Goal: Find specific page/section: Find specific page/section

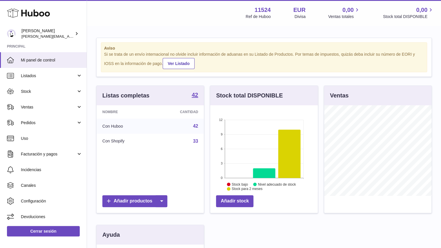
scroll to position [90, 107]
click at [54, 59] on span "Mi panel de control" at bounding box center [51, 60] width 61 height 6
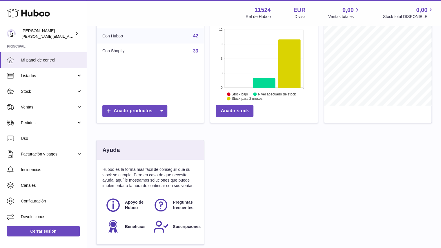
scroll to position [116, 0]
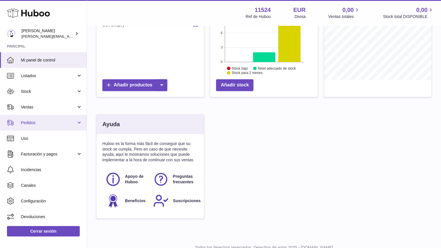
click at [35, 119] on link "Pedidos" at bounding box center [43, 123] width 87 height 16
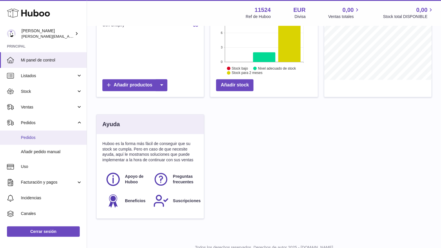
click at [42, 138] on span "Pedidos" at bounding box center [51, 138] width 61 height 6
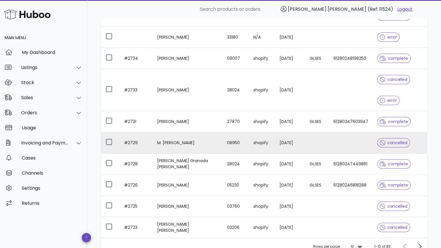
scroll to position [116, 0]
